Goal: Information Seeking & Learning: Understand process/instructions

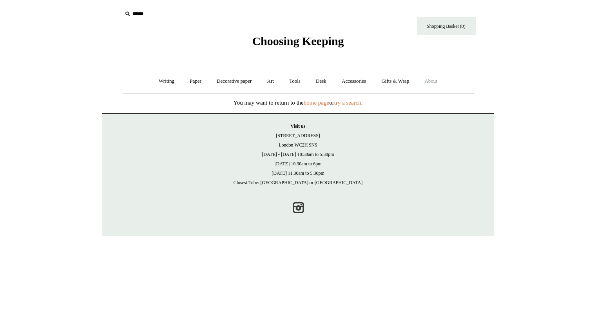
click at [437, 80] on link "About +" at bounding box center [430, 81] width 27 height 21
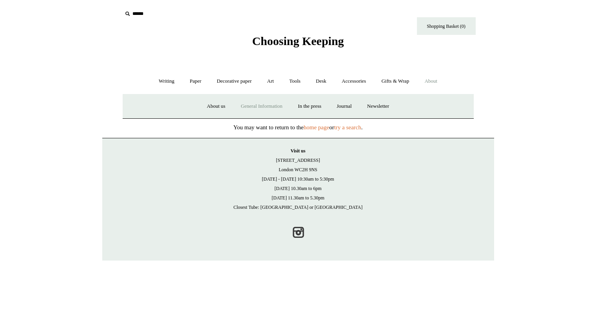
click at [254, 106] on link "General Information" at bounding box center [261, 106] width 56 height 21
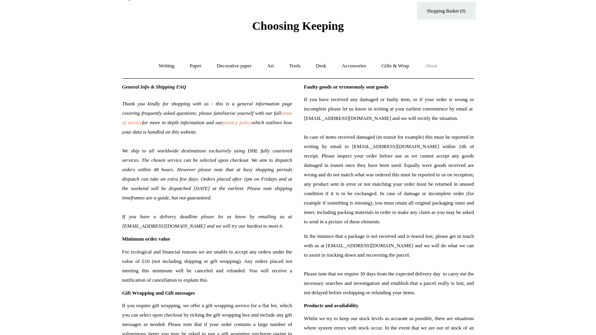
scroll to position [16, 0]
click at [274, 175] on span "Thank you kindly for shopping with us - this is a general information page cove…" at bounding box center [207, 159] width 170 height 141
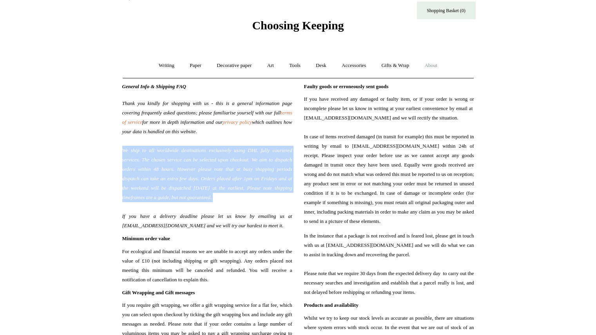
click at [274, 175] on span "Thank you kindly for shopping with us - this is a general information page cove…" at bounding box center [207, 159] width 170 height 141
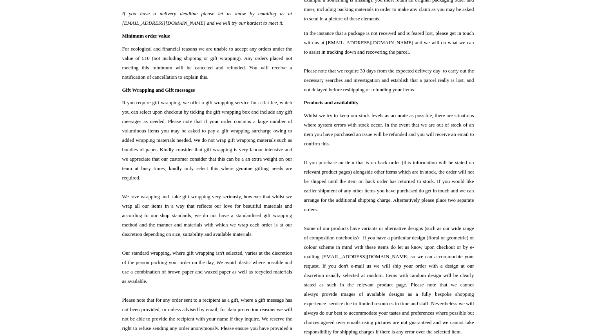
scroll to position [0, 0]
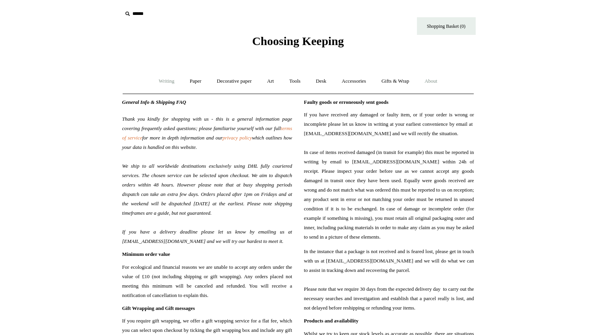
click at [170, 78] on link "Writing +" at bounding box center [167, 81] width 30 height 21
